Goal: Information Seeking & Learning: Learn about a topic

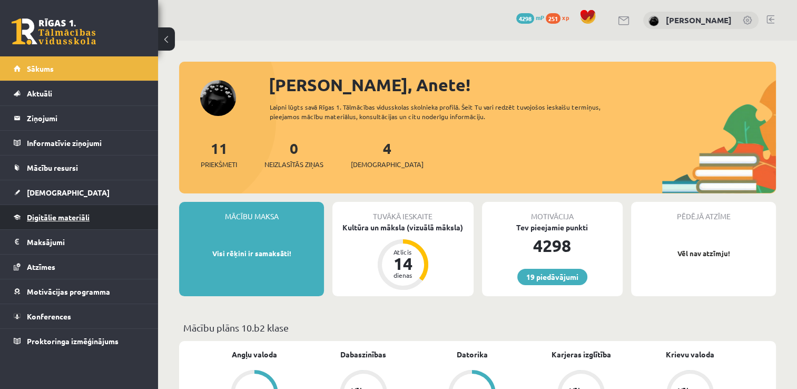
click at [112, 216] on link "Digitālie materiāli" at bounding box center [79, 217] width 131 height 24
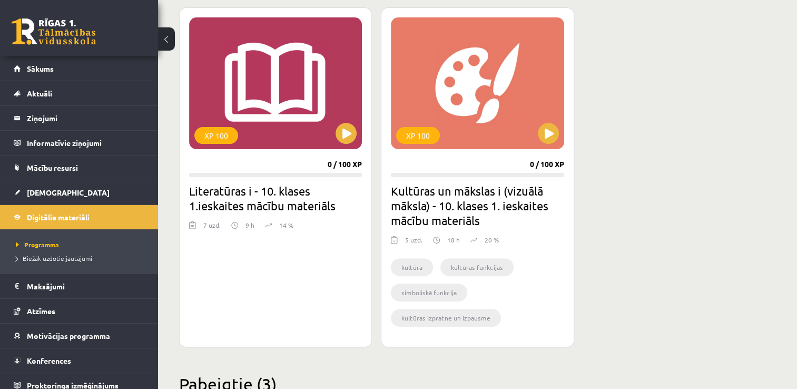
scroll to position [293, 0]
click at [339, 137] on button at bounding box center [346, 133] width 21 height 21
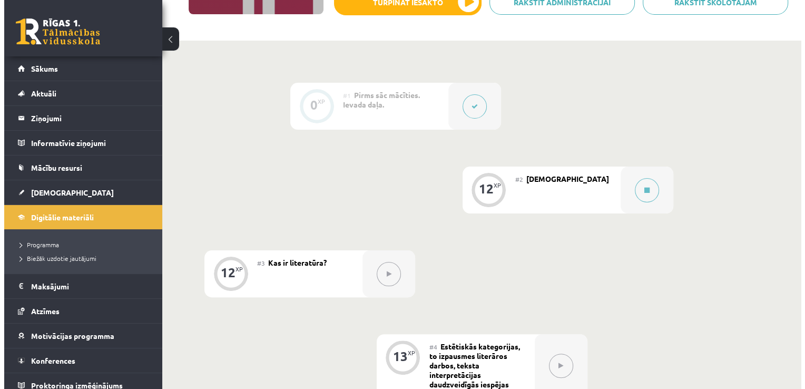
scroll to position [202, 0]
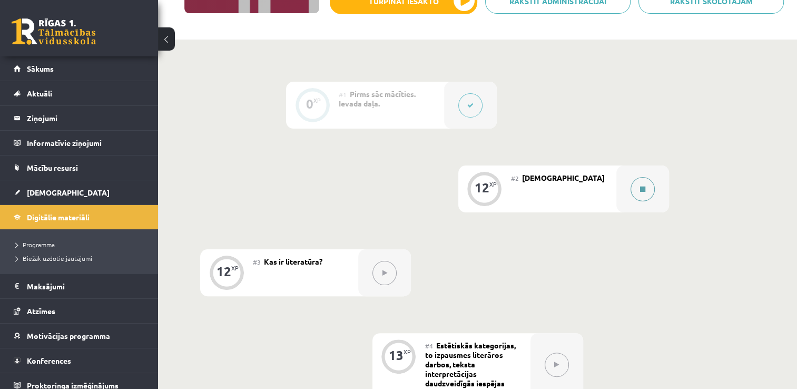
click at [647, 189] on button at bounding box center [642, 189] width 24 height 24
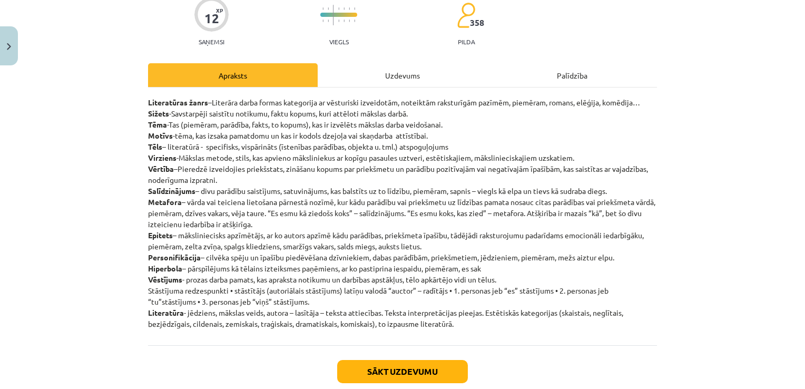
scroll to position [104, 0]
